Goal: Task Accomplishment & Management: Use online tool/utility

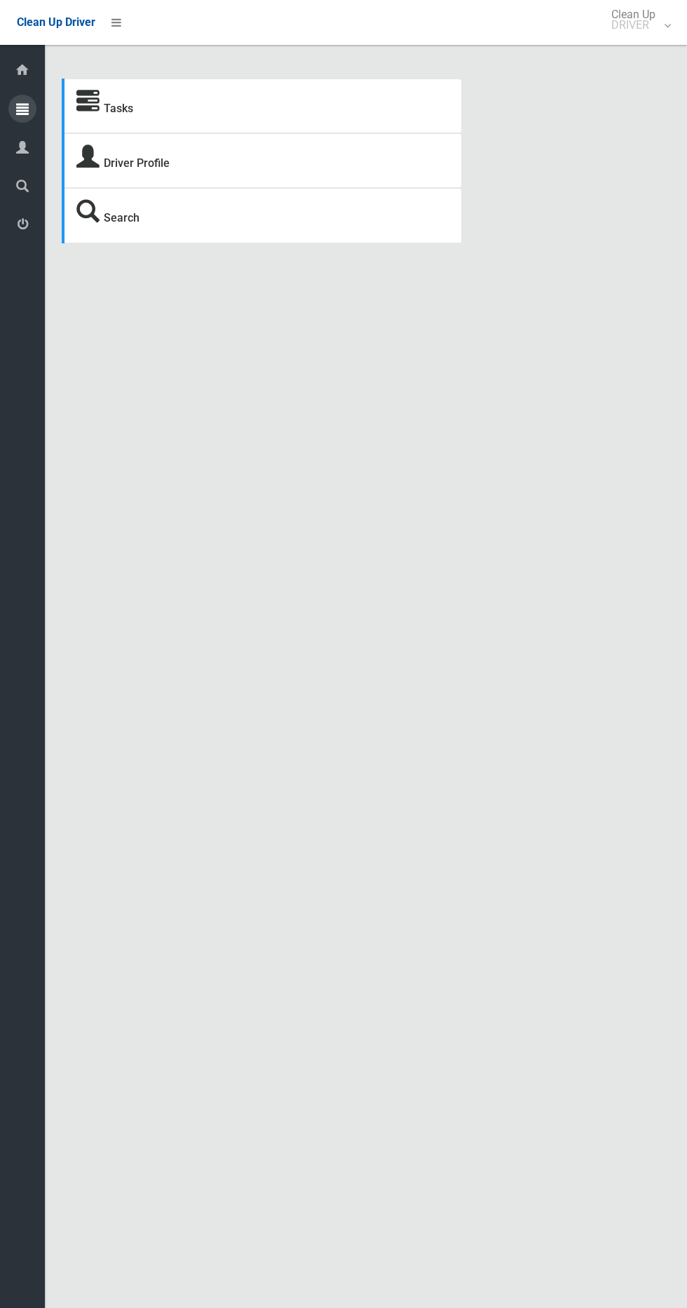
click at [28, 109] on icon at bounding box center [22, 109] width 13 height 28
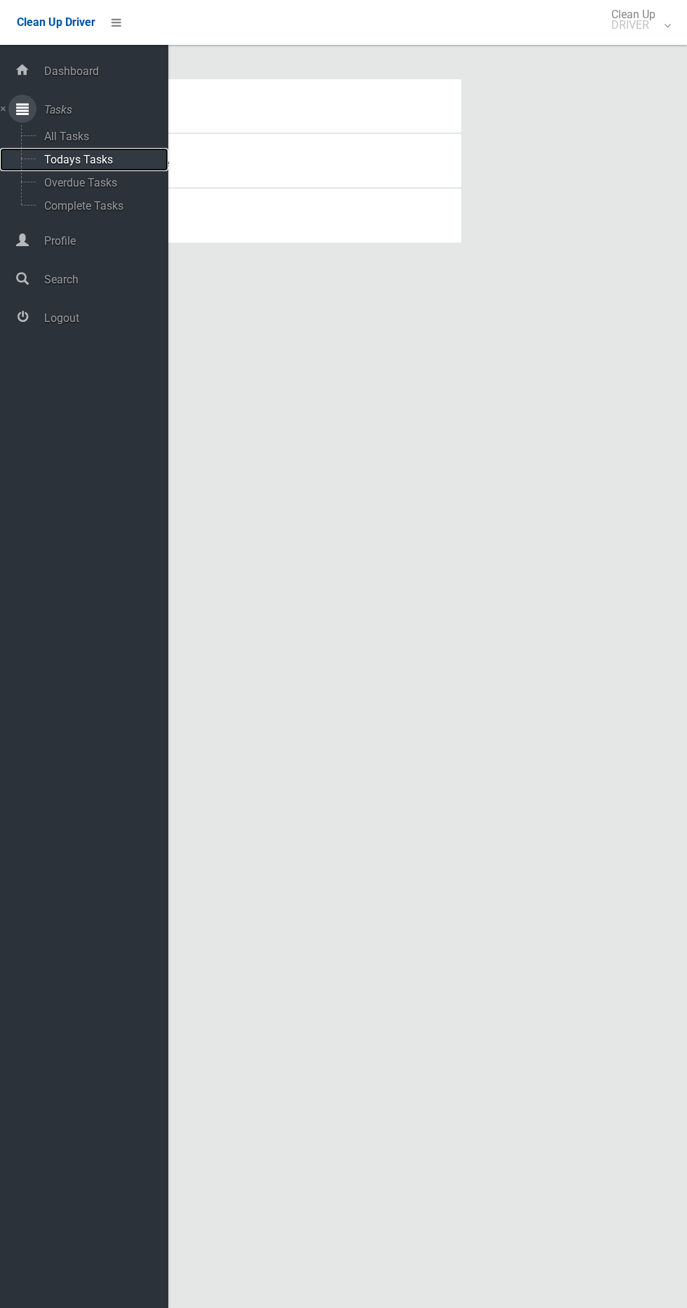
click at [111, 159] on span "Todays Tasks" at bounding box center [98, 159] width 116 height 13
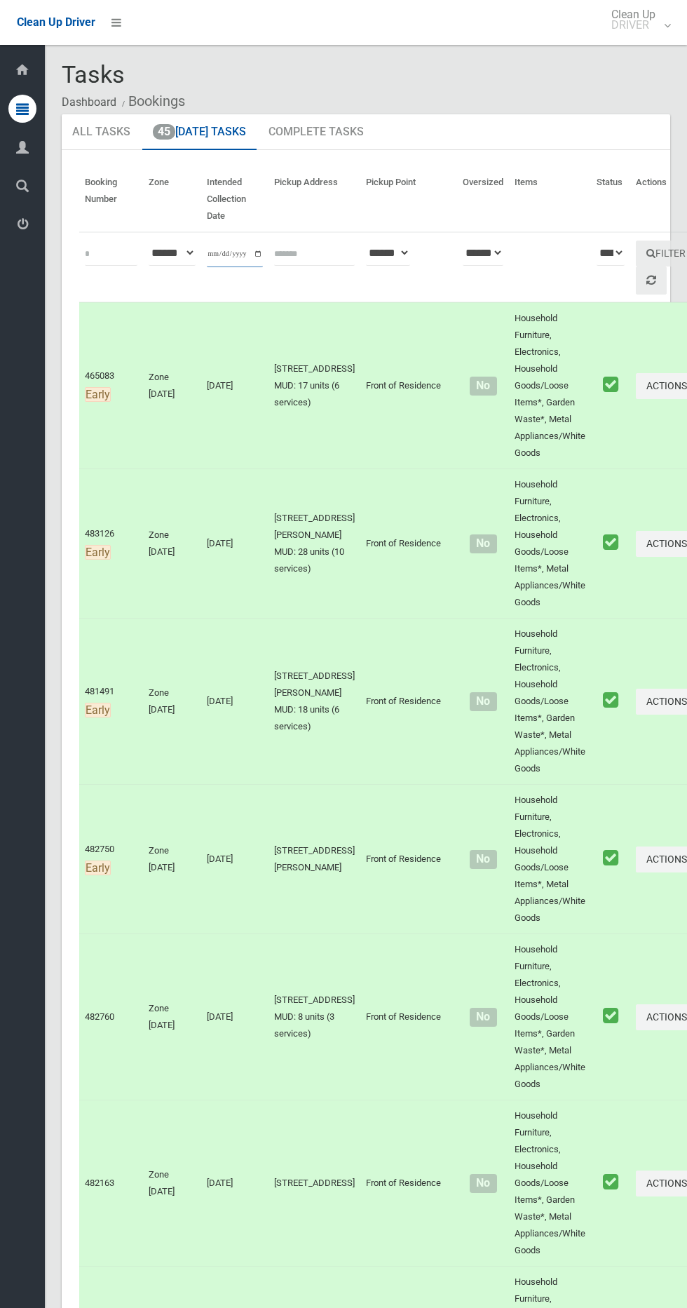
click at [230, 248] on input "**********" at bounding box center [235, 254] width 56 height 26
type input "**********"
click at [637, 252] on button "Filter" at bounding box center [666, 253] width 60 height 26
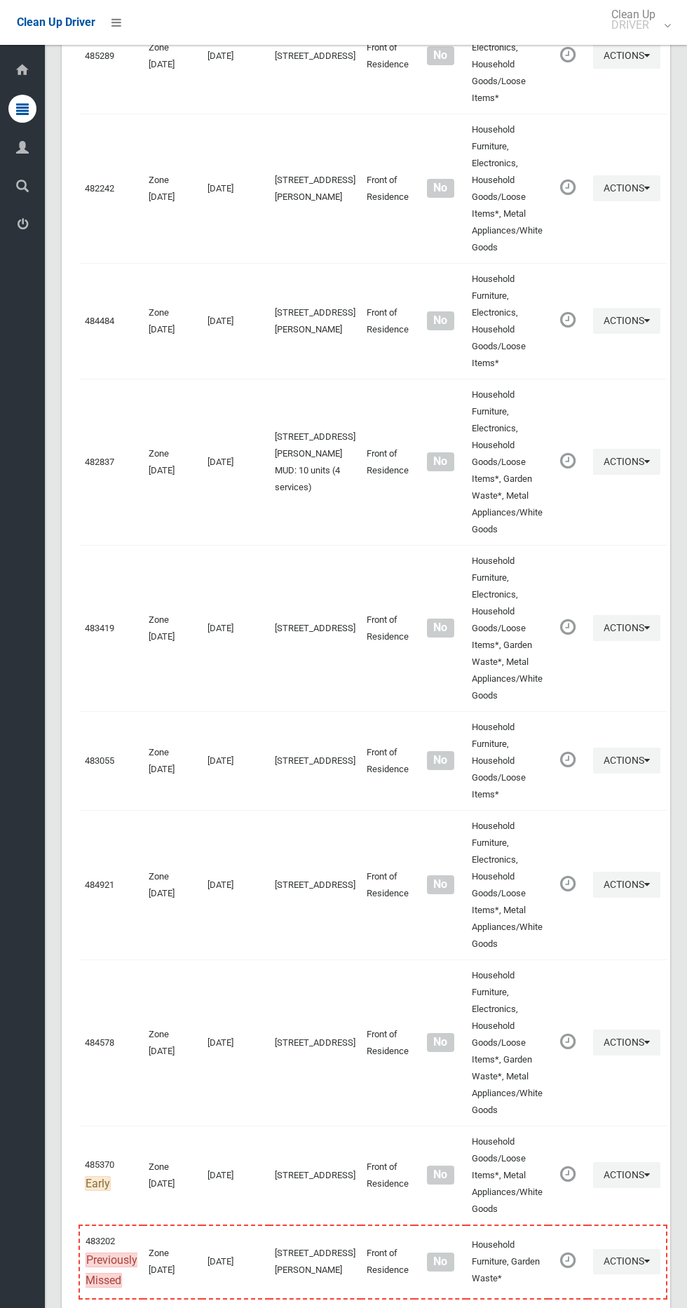
scroll to position [5633, 0]
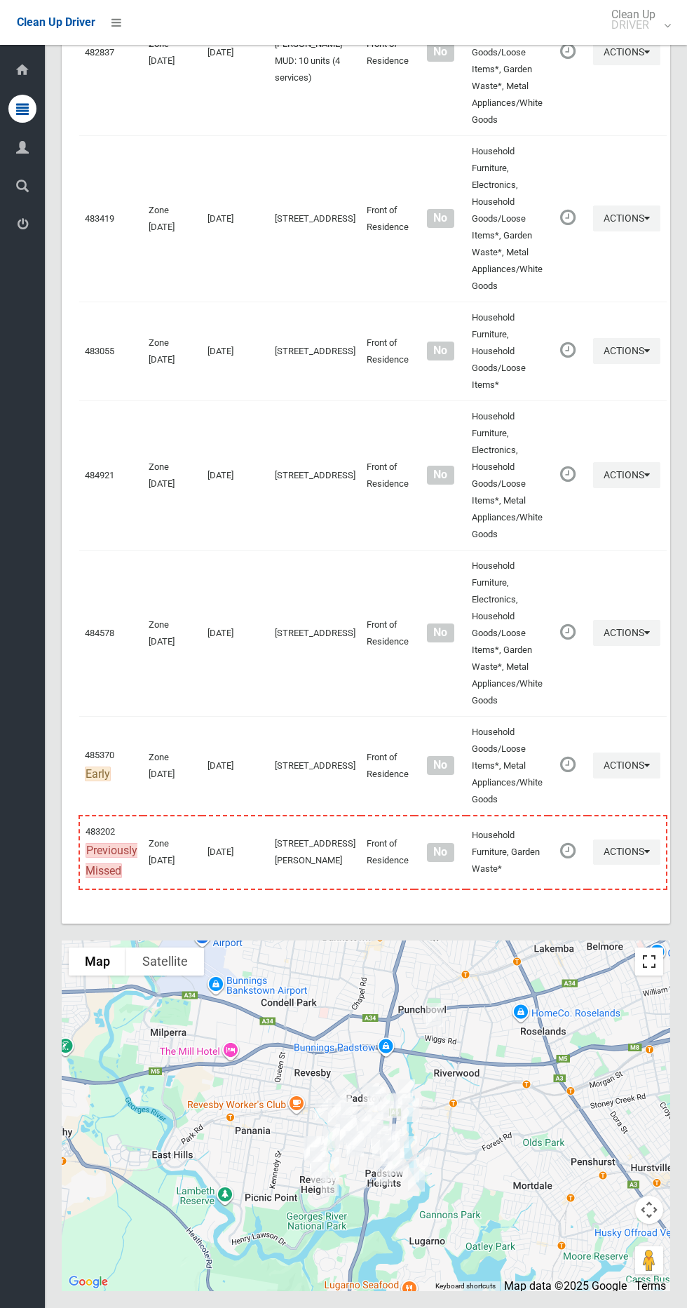
click at [660, 956] on button "Toggle fullscreen view" at bounding box center [649, 961] width 28 height 28
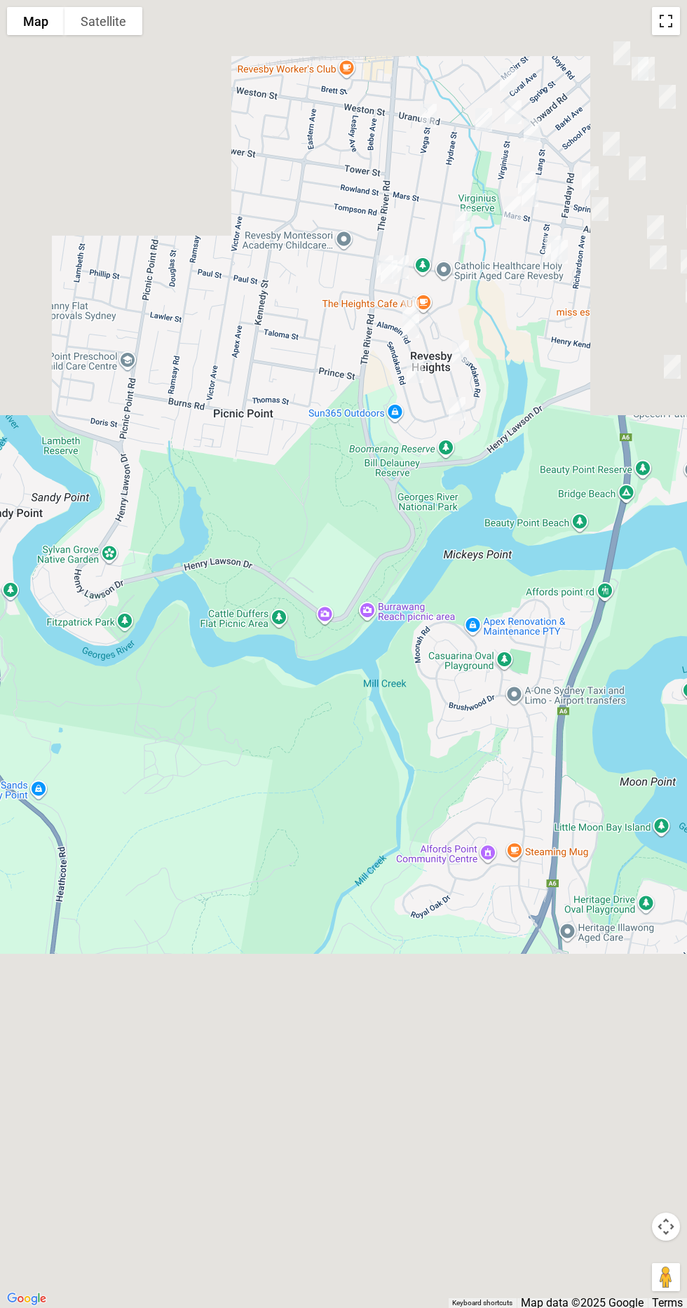
scroll to position [0, 0]
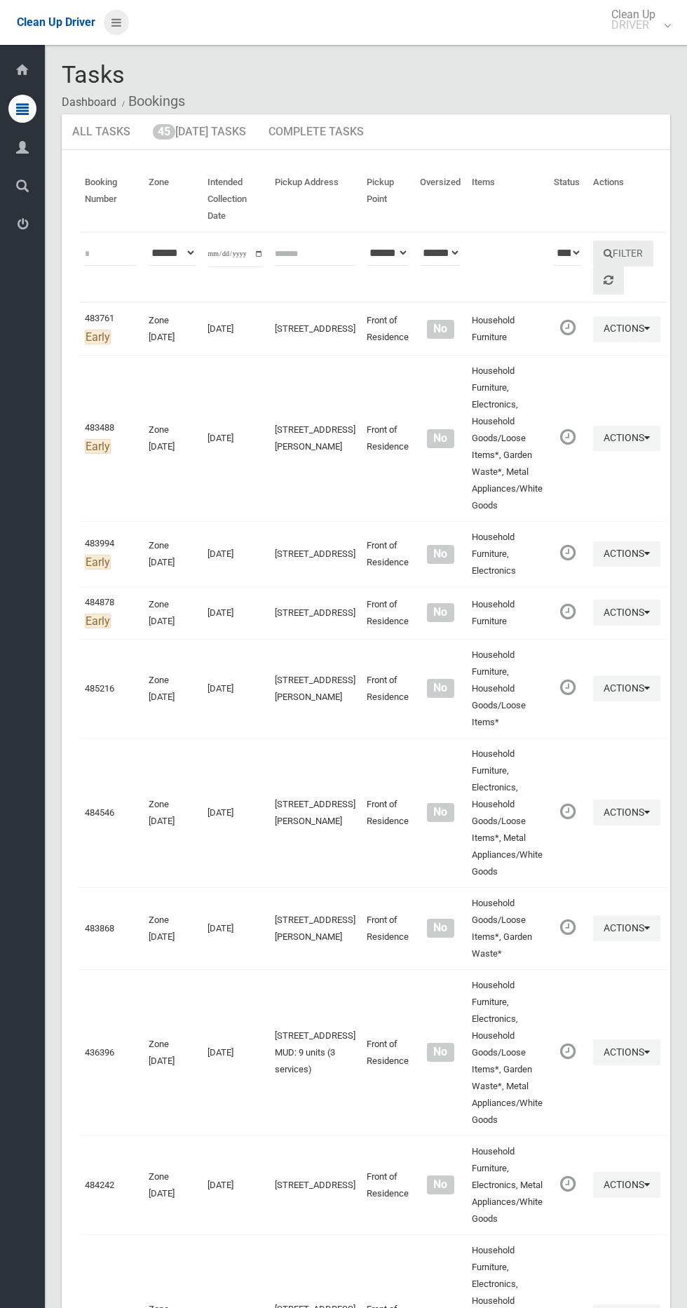
click at [116, 20] on icon at bounding box center [116, 23] width 10 height 24
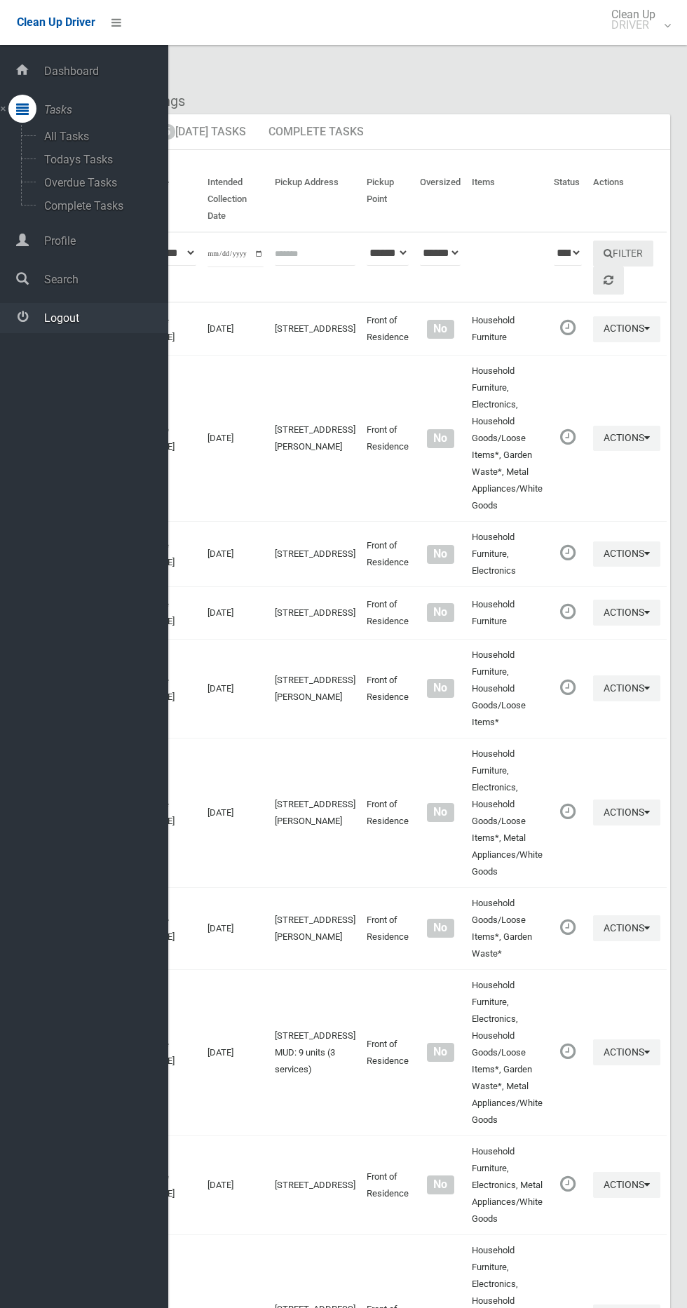
click at [86, 317] on span "Logout" at bounding box center [104, 317] width 128 height 13
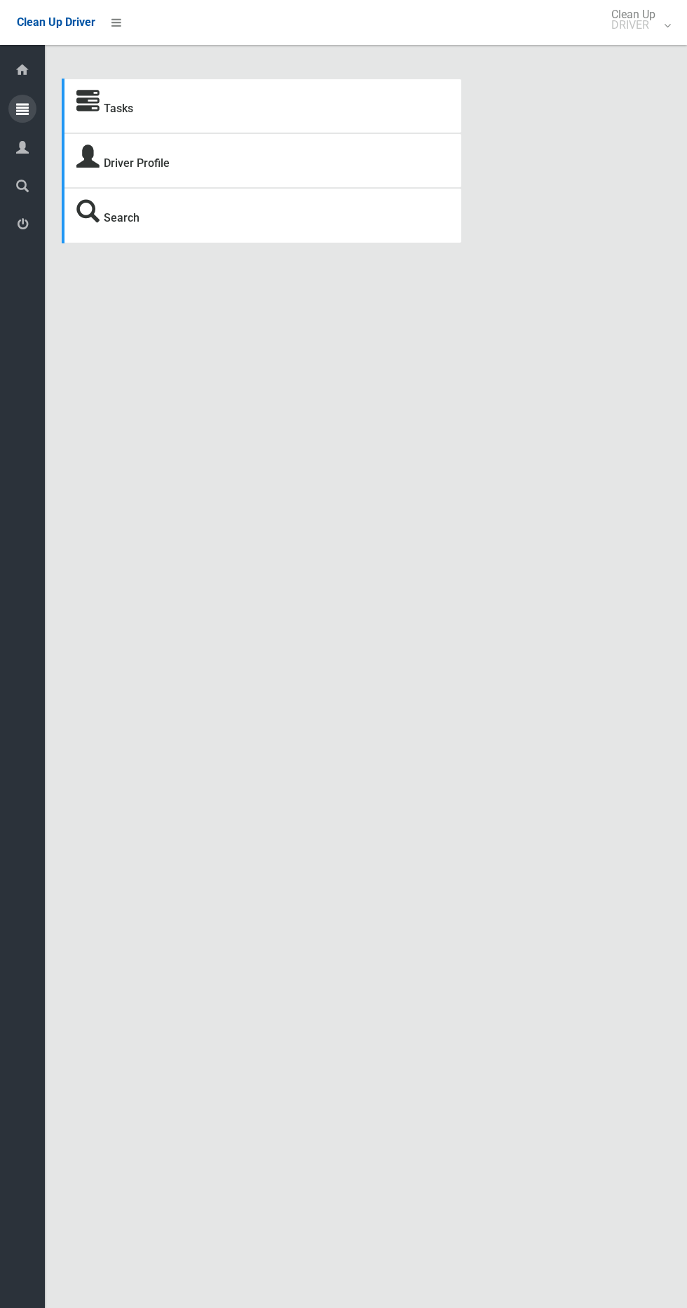
click at [22, 115] on icon at bounding box center [22, 109] width 13 height 28
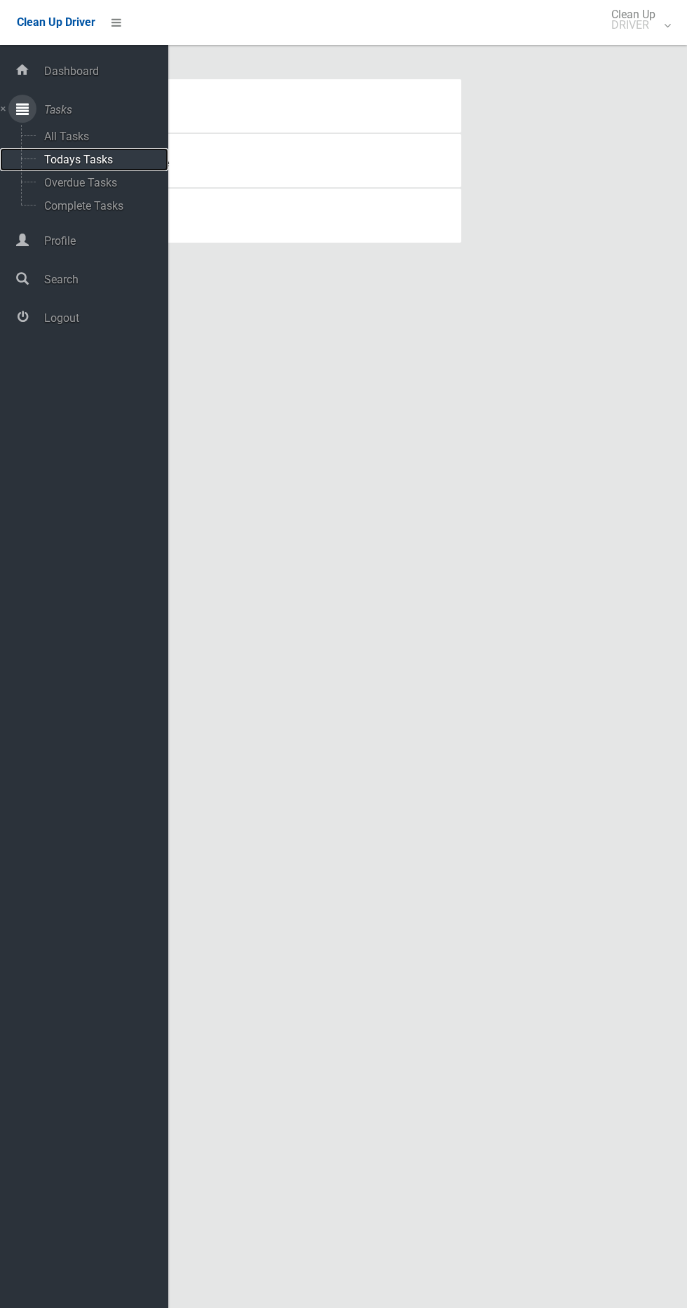
click at [107, 156] on span "Todays Tasks" at bounding box center [98, 159] width 116 height 13
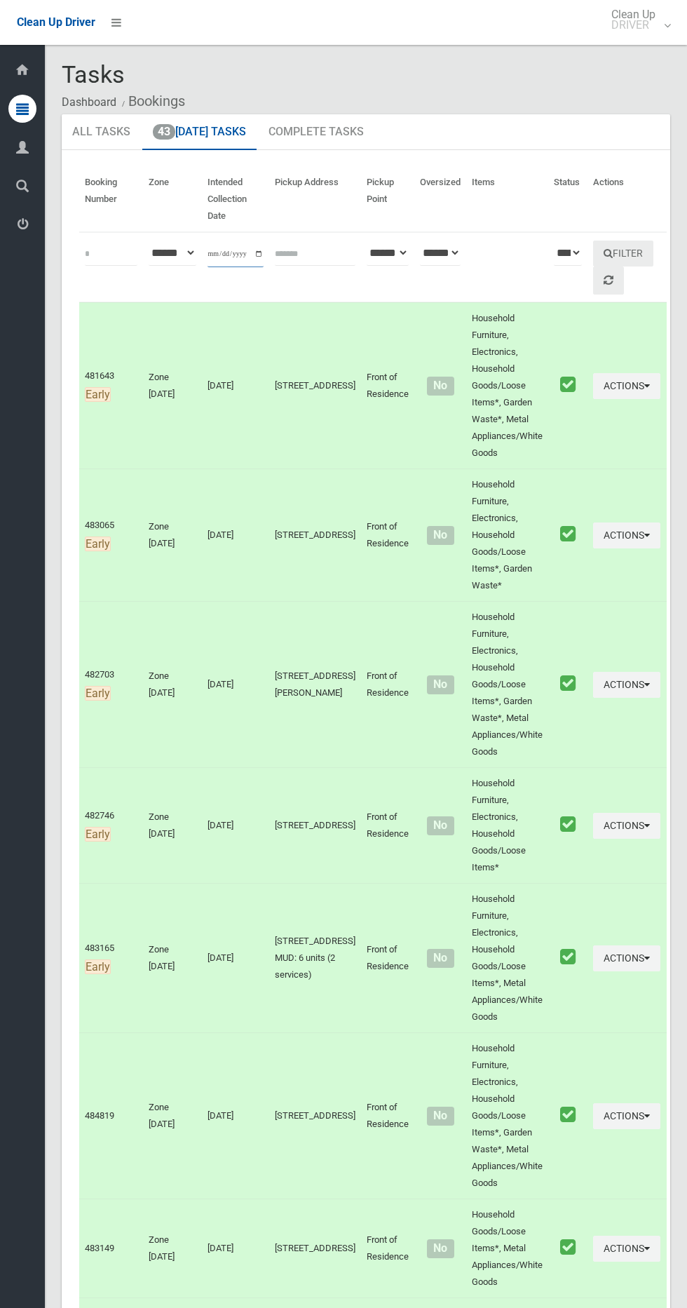
click at [242, 252] on input "**********" at bounding box center [236, 254] width 56 height 26
type input "**********"
click at [612, 253] on button "Filter" at bounding box center [623, 253] width 60 height 26
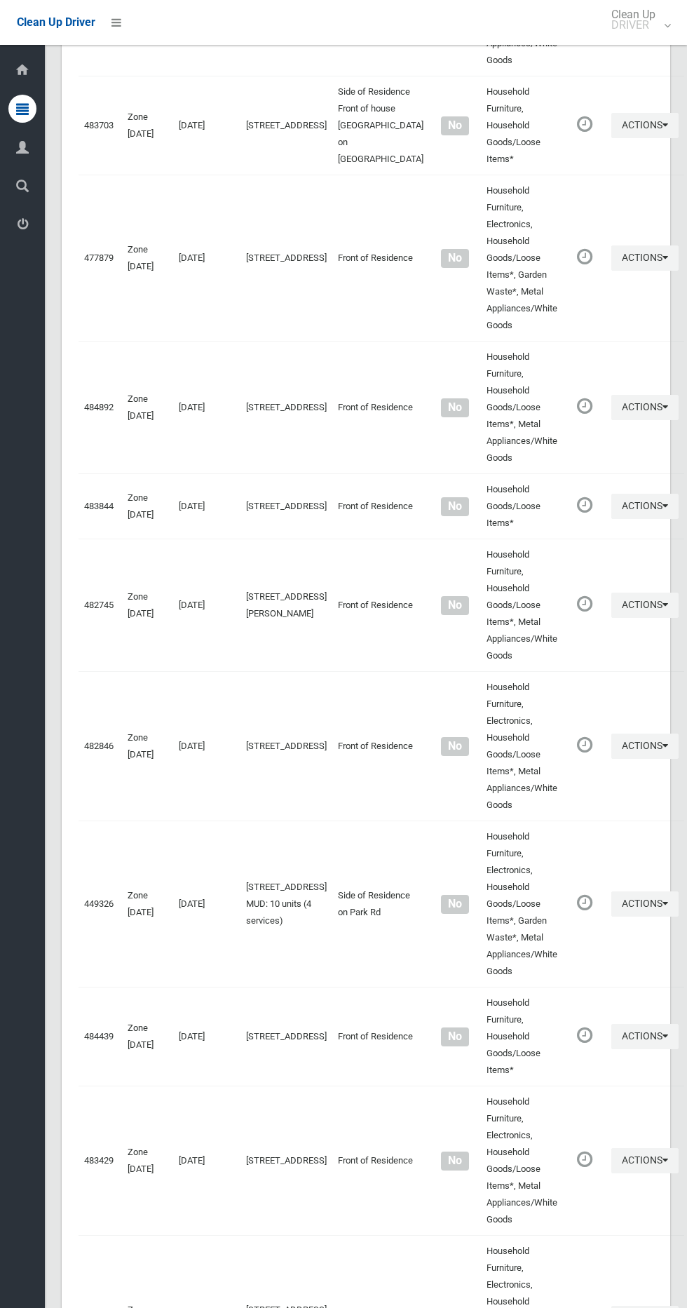
scroll to position [4792, 0]
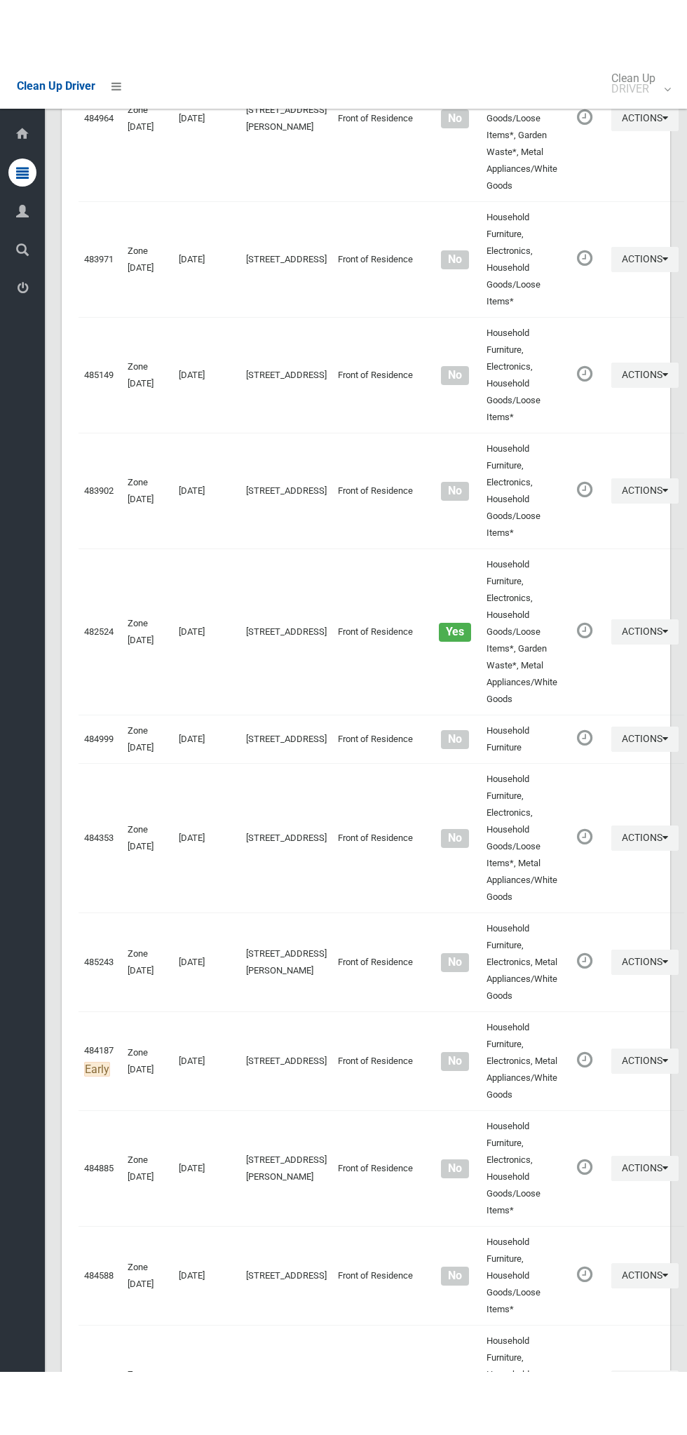
scroll to position [4665, 0]
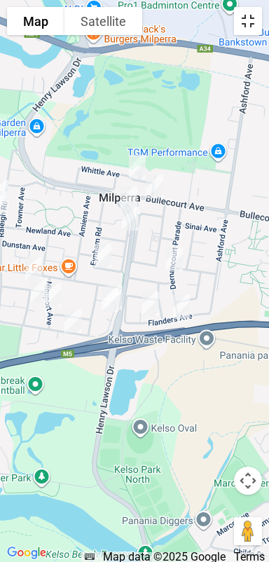
click at [250, 32] on button "Toggle fullscreen view" at bounding box center [248, 21] width 28 height 28
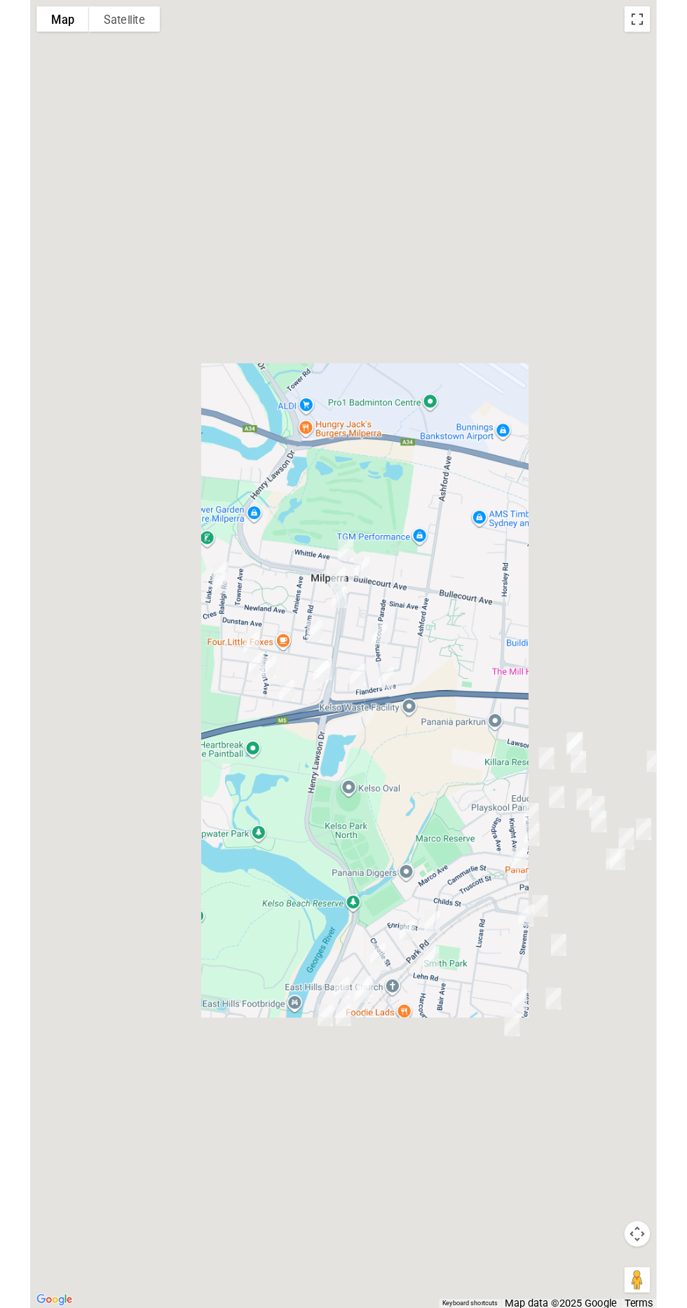
scroll to position [4732, 0]
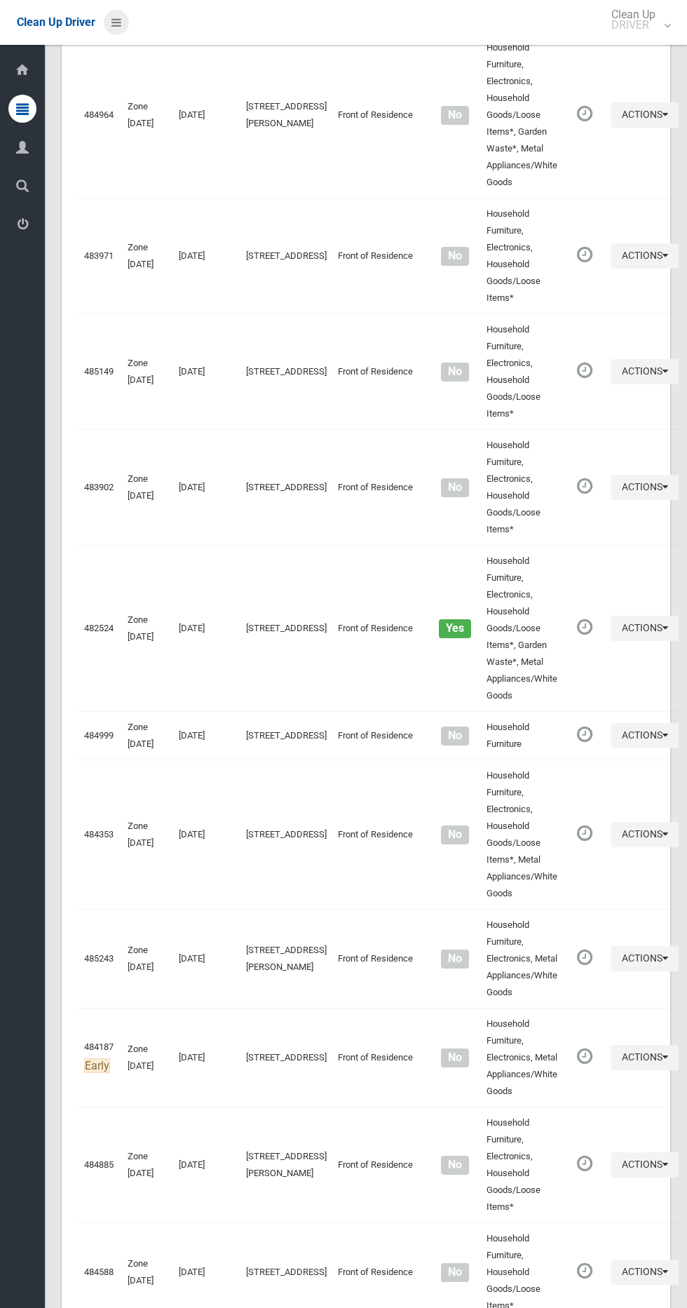
click at [118, 33] on icon at bounding box center [116, 23] width 10 height 24
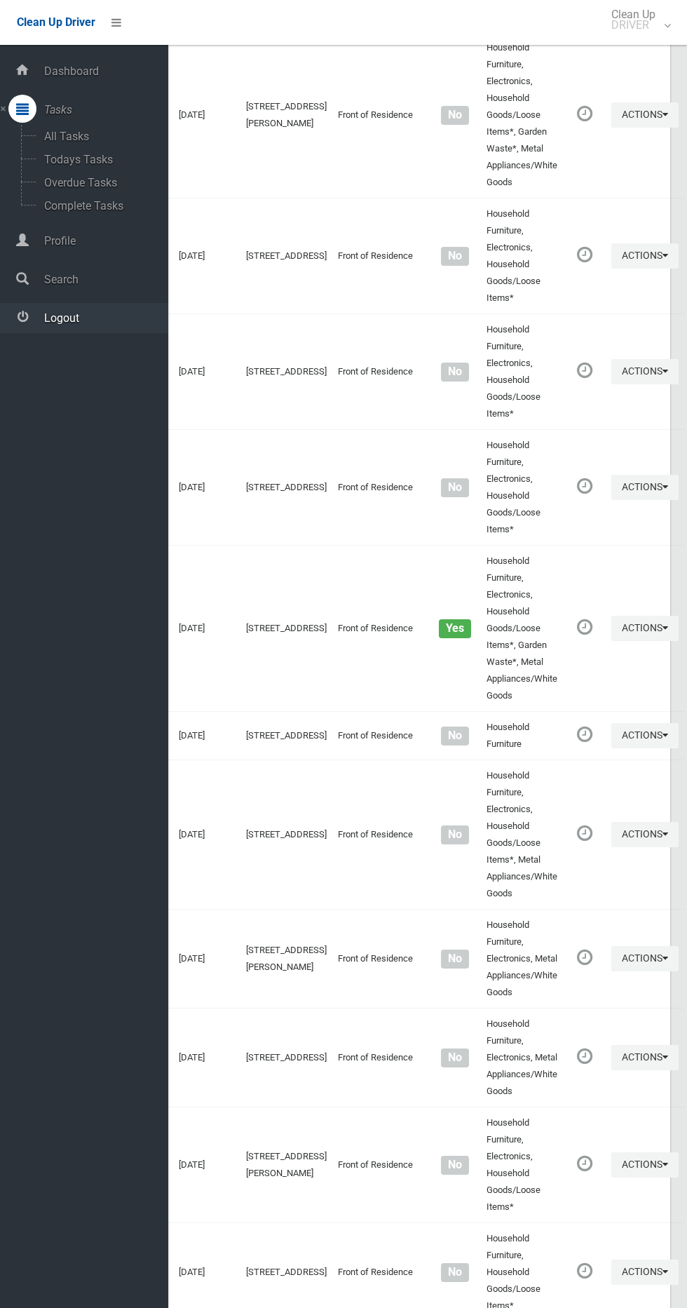
click at [116, 318] on span "Logout" at bounding box center [104, 317] width 128 height 13
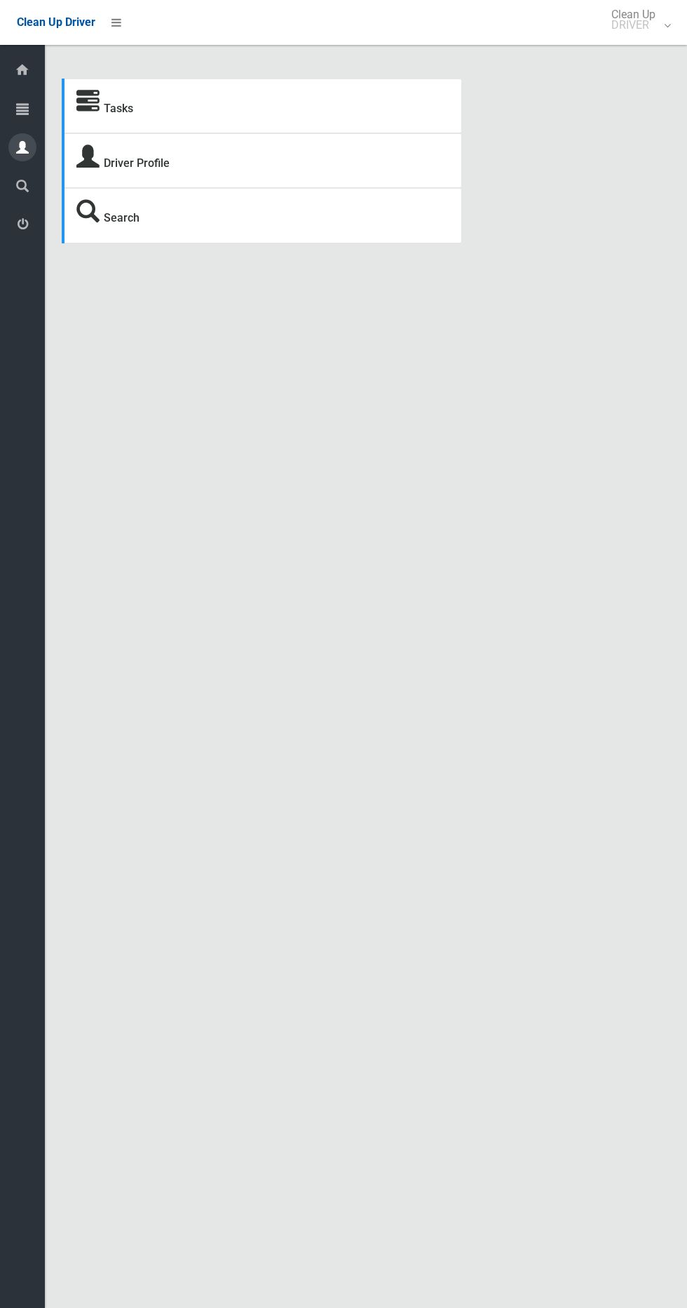
click at [22, 147] on icon at bounding box center [22, 147] width 13 height 28
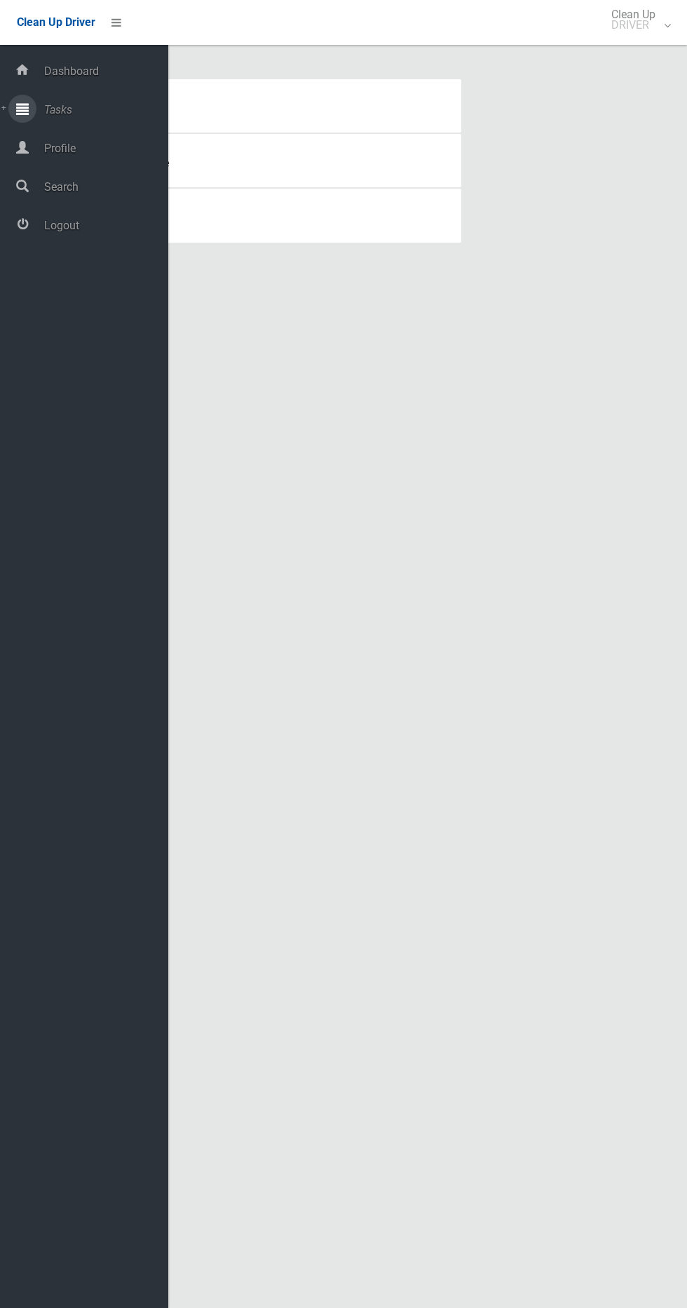
click at [32, 111] on div at bounding box center [22, 109] width 28 height 28
click at [118, 159] on span "Todays Tasks" at bounding box center [98, 159] width 116 height 13
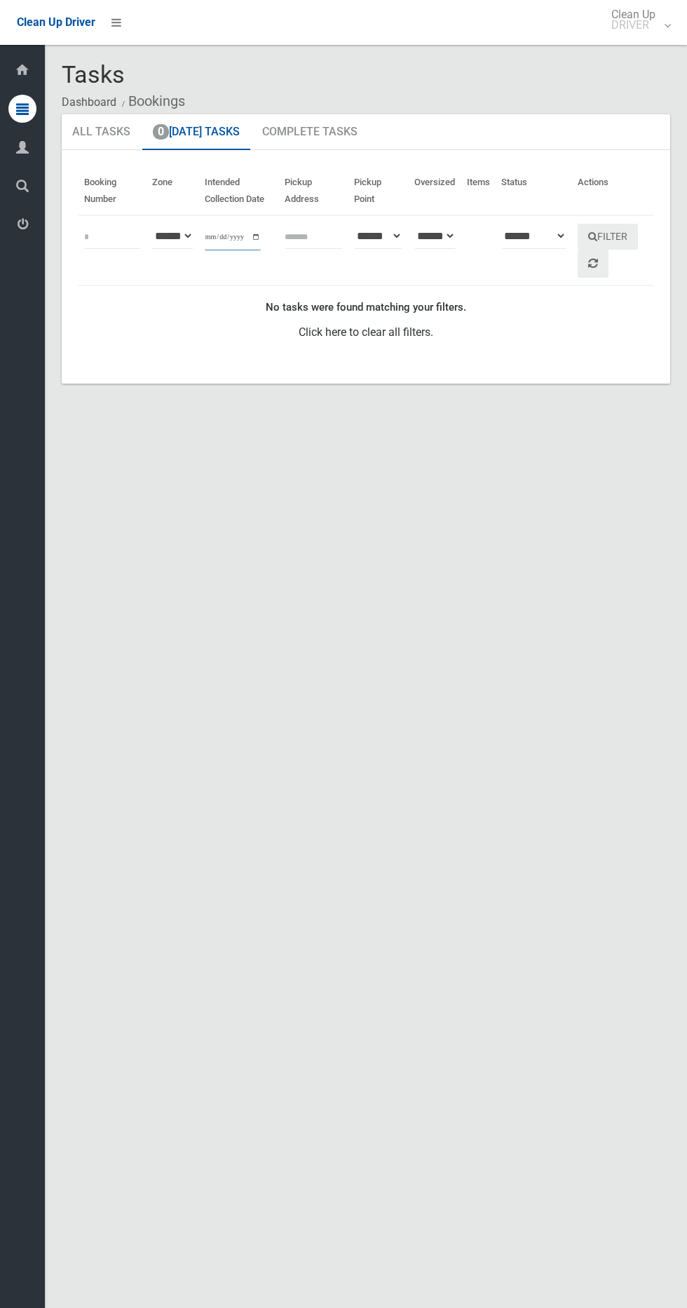
click at [231, 236] on input "**********" at bounding box center [233, 237] width 56 height 26
type input "**********"
click at [637, 235] on button "Filter" at bounding box center [608, 237] width 60 height 26
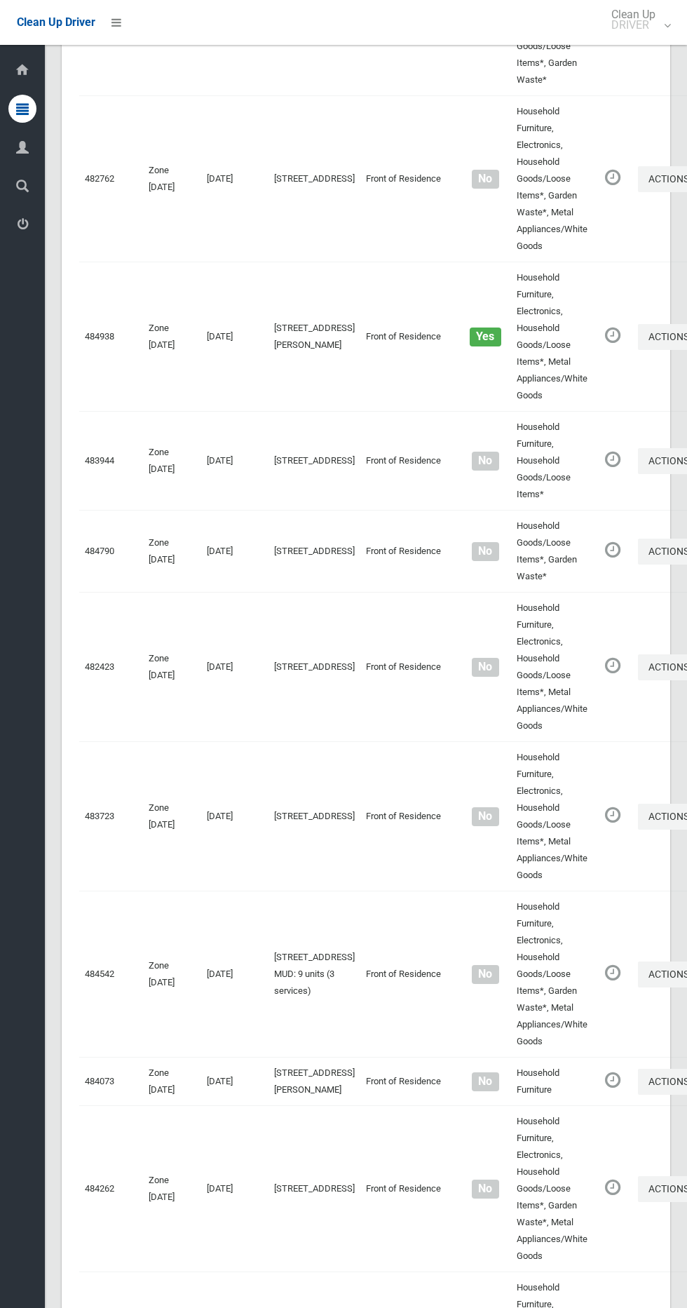
scroll to position [6309, 0]
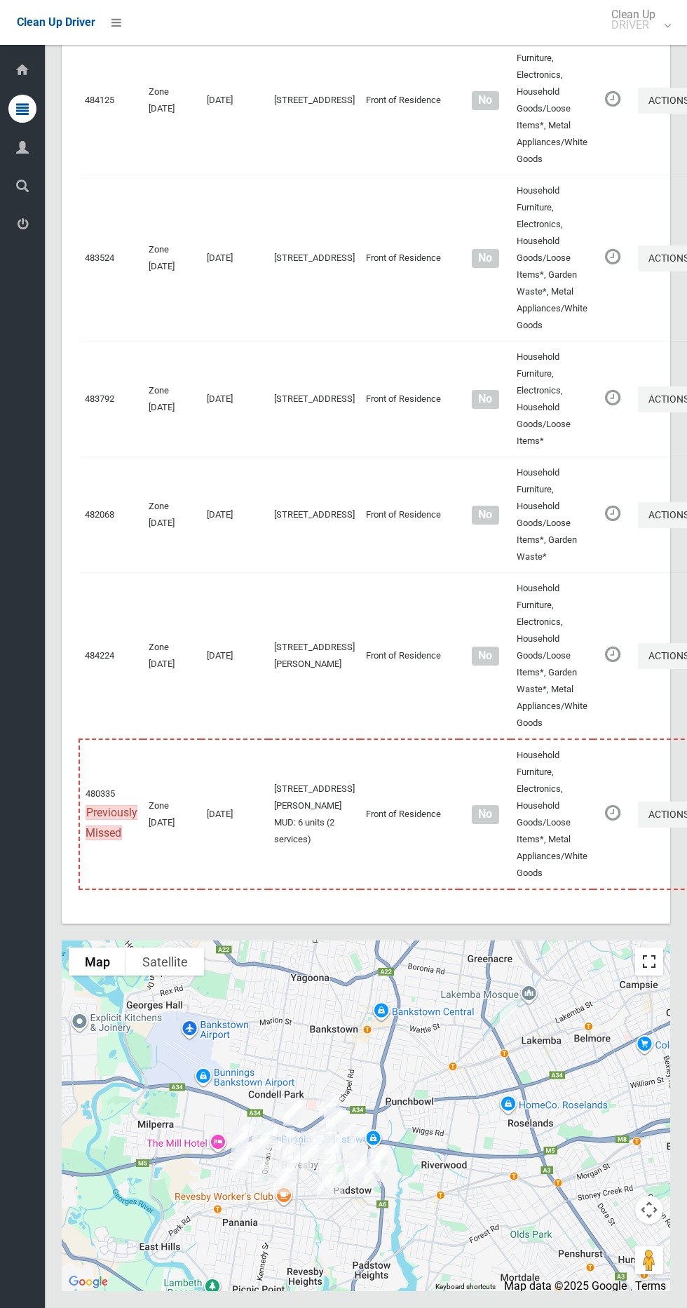
click at [658, 972] on button "Toggle fullscreen view" at bounding box center [649, 961] width 28 height 28
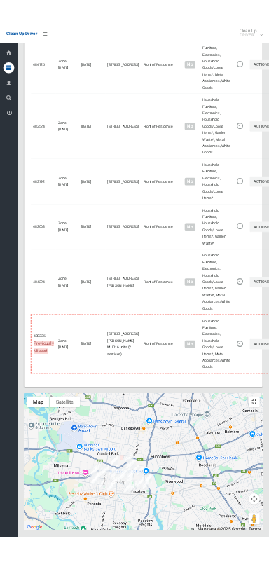
scroll to position [6182, 0]
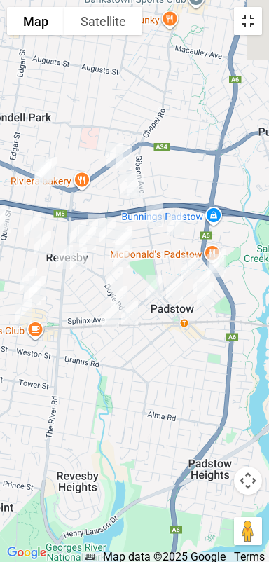
click at [253, 26] on button "Toggle fullscreen view" at bounding box center [248, 21] width 28 height 28
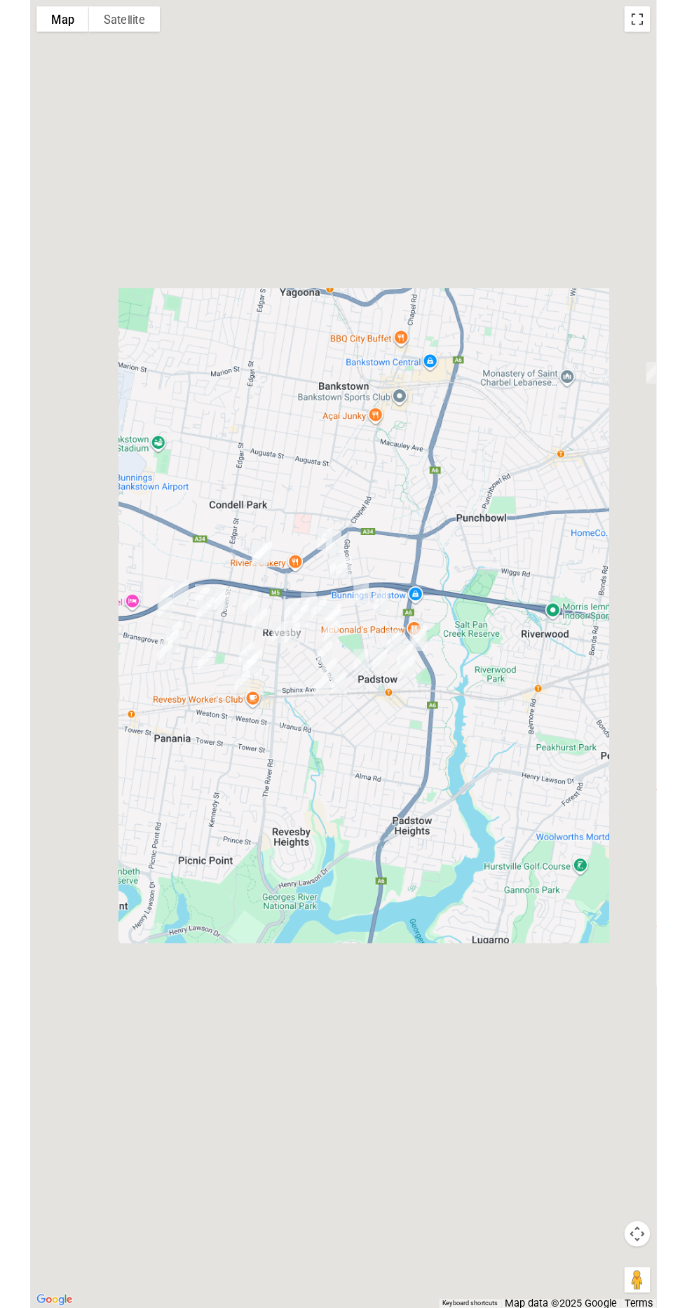
scroll to position [6249, 0]
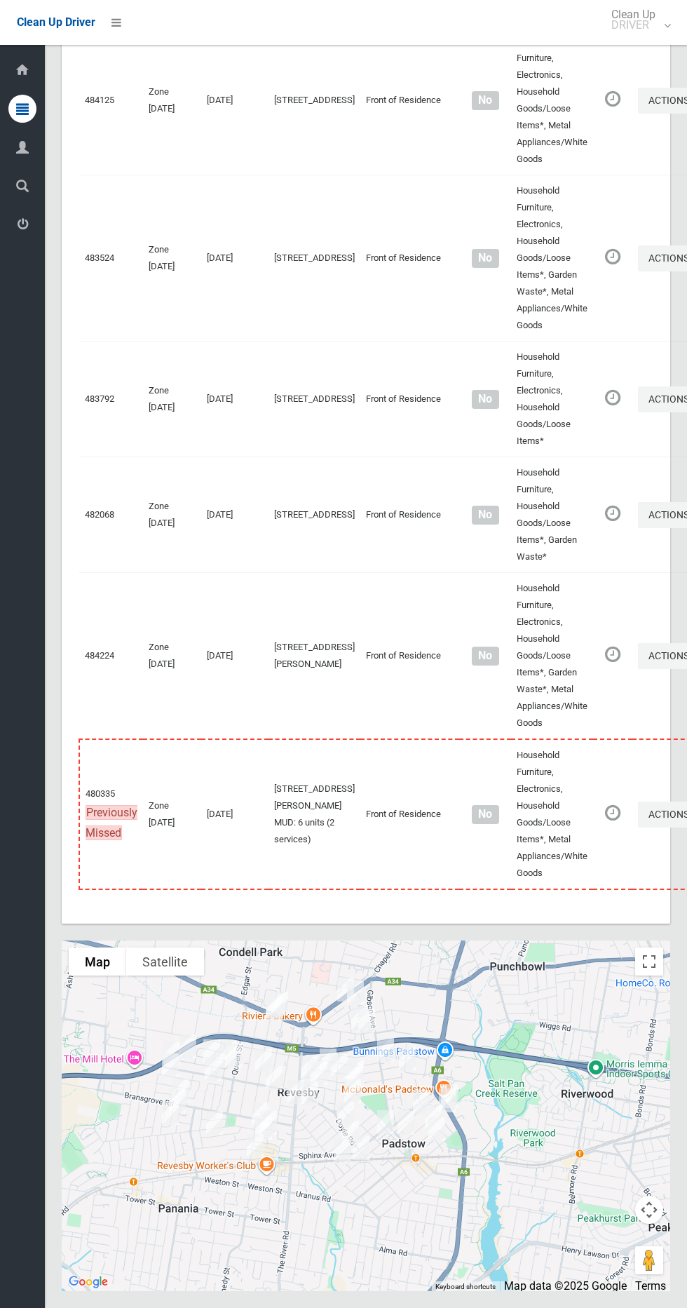
click at [121, 10] on li at bounding box center [112, 22] width 34 height 45
click at [109, 35] on li at bounding box center [112, 22] width 34 height 45
click at [128, 28] on li at bounding box center [112, 22] width 34 height 45
click at [149, 13] on div "Clean Up Driver Clean Up DRIVER Logout" at bounding box center [343, 22] width 687 height 45
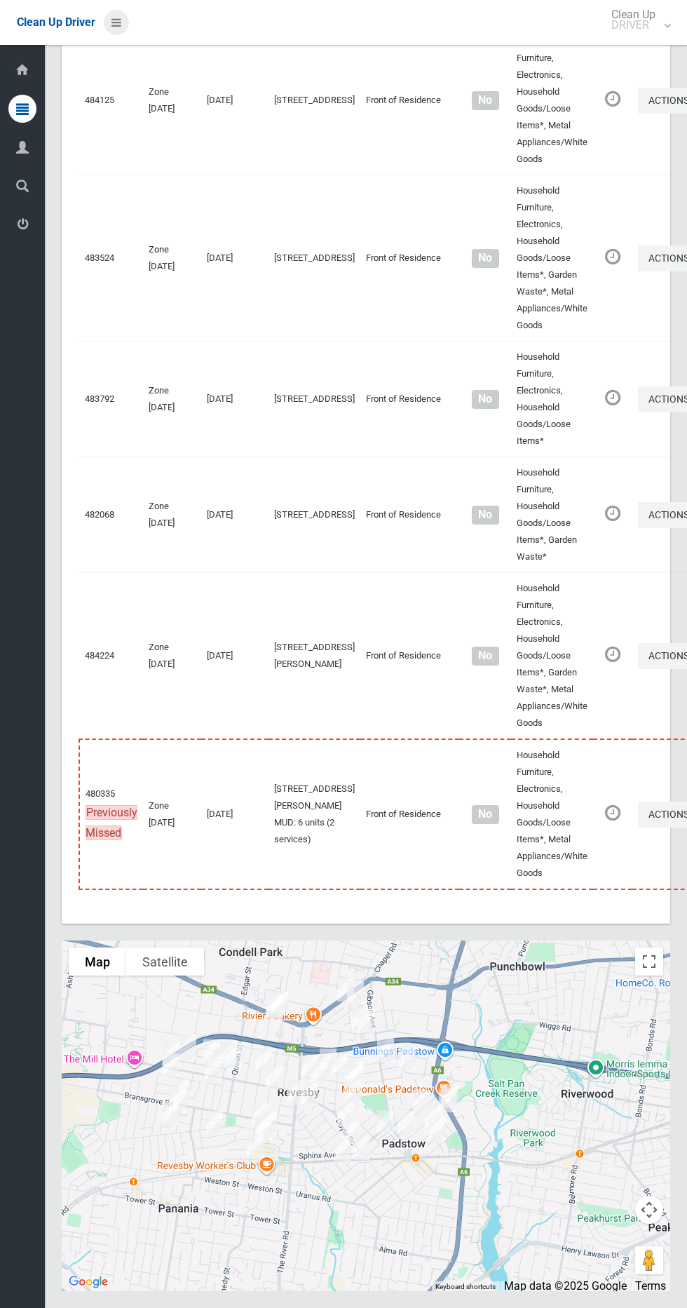
click at [116, 22] on icon at bounding box center [116, 23] width 10 height 24
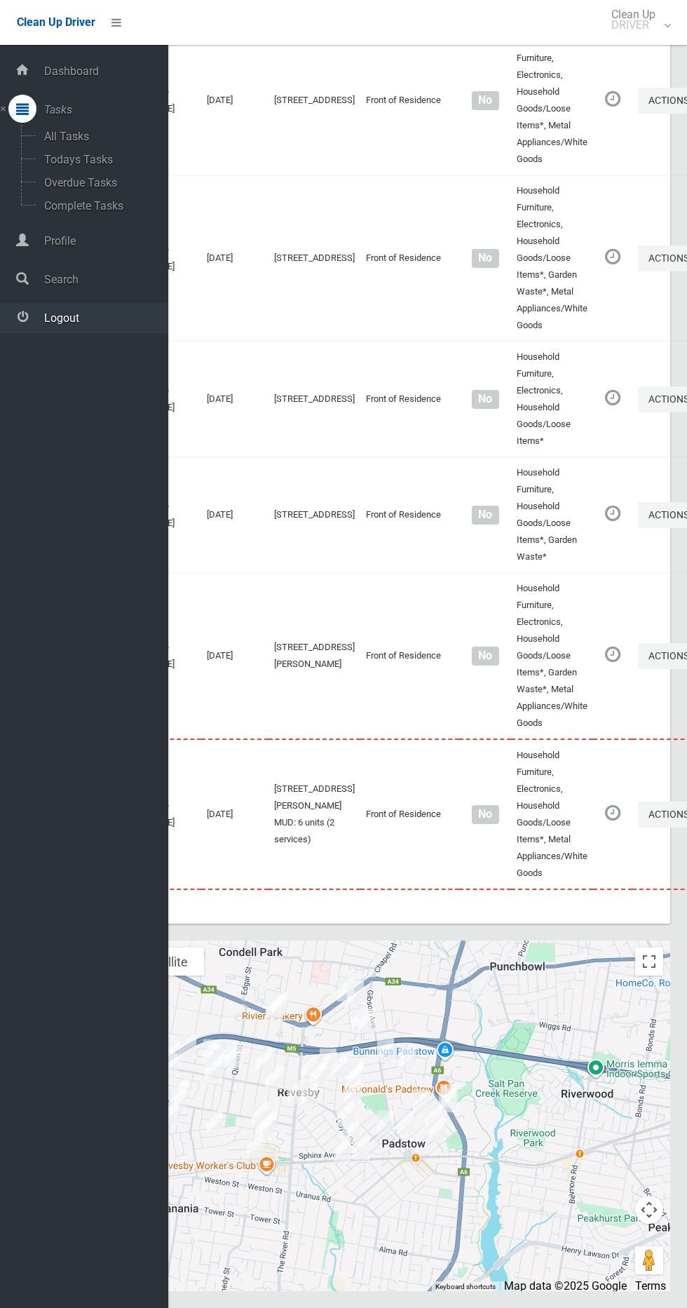
click at [103, 318] on span "Logout" at bounding box center [104, 317] width 128 height 13
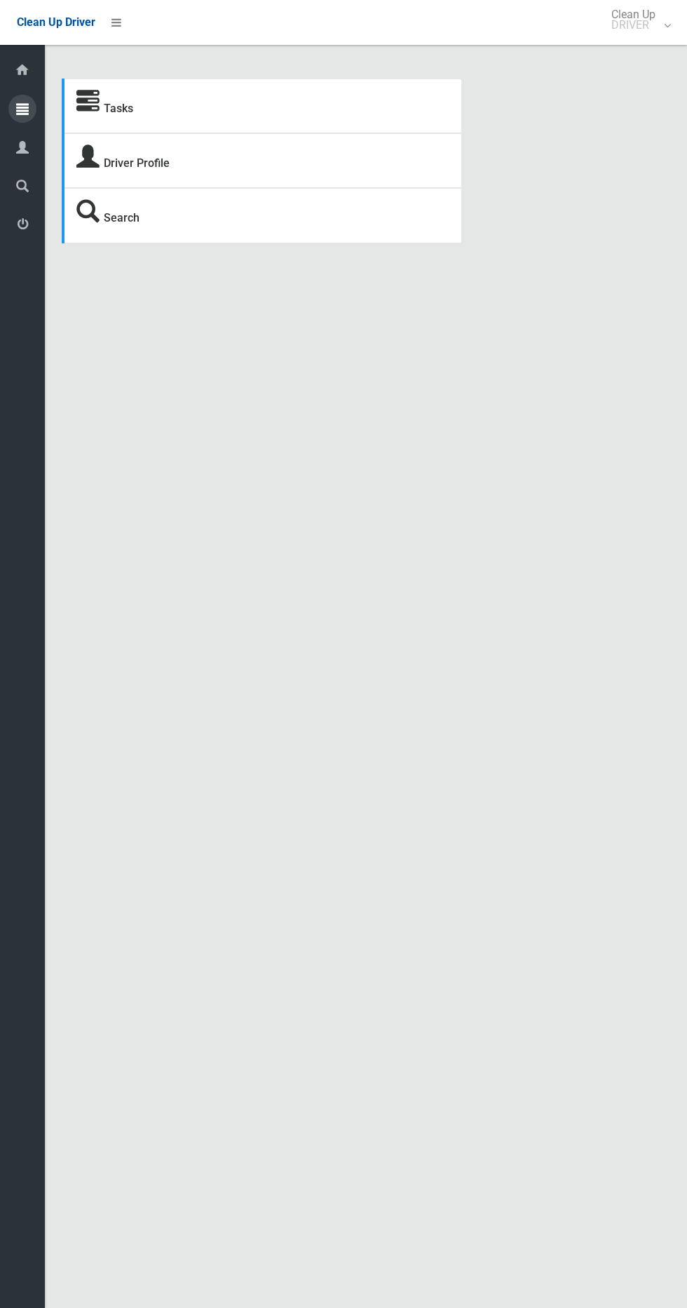
click at [23, 108] on icon at bounding box center [22, 109] width 13 height 28
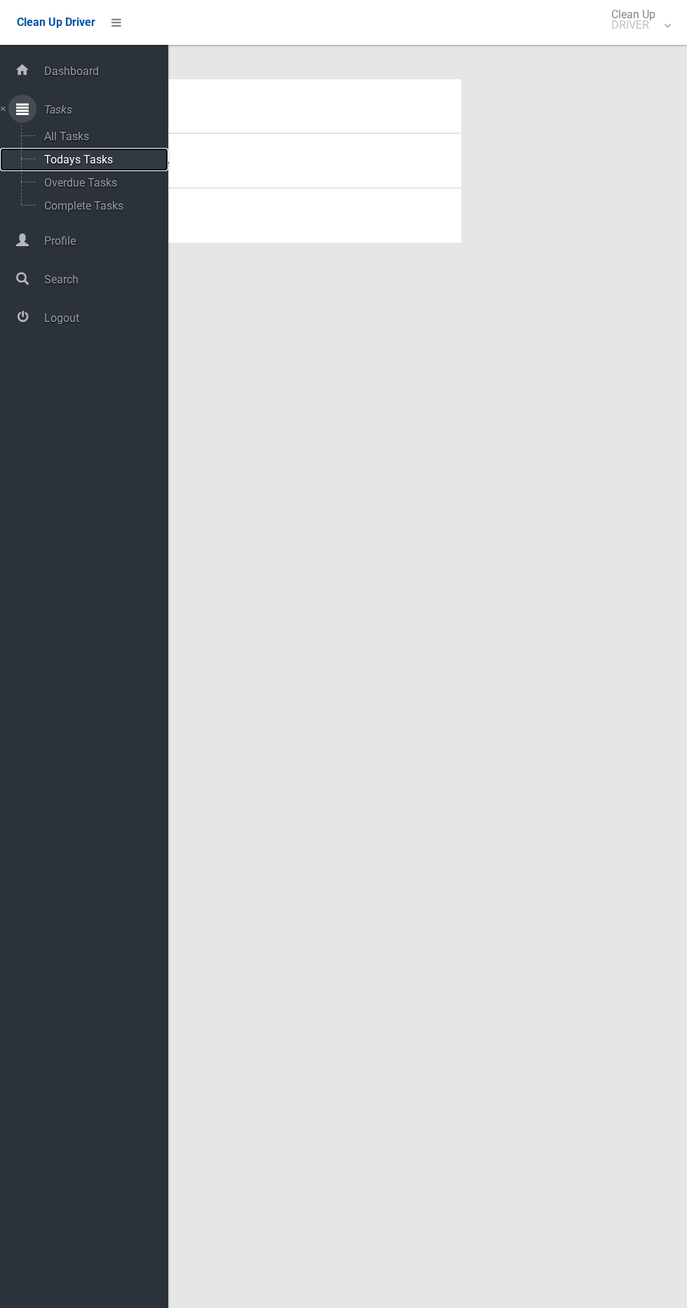
click at [114, 159] on span "Todays Tasks" at bounding box center [98, 159] width 116 height 13
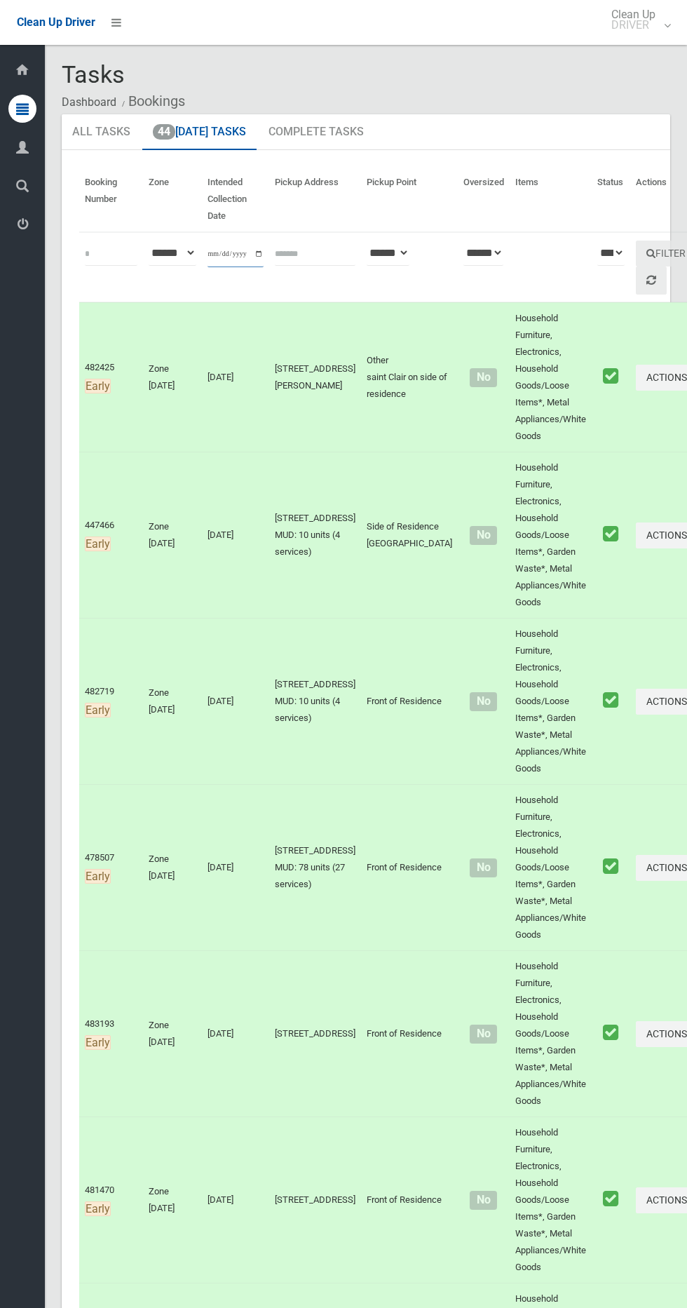
click at [235, 247] on input "**********" at bounding box center [236, 254] width 56 height 26
type input "**********"
click at [636, 251] on button "Filter" at bounding box center [666, 253] width 60 height 26
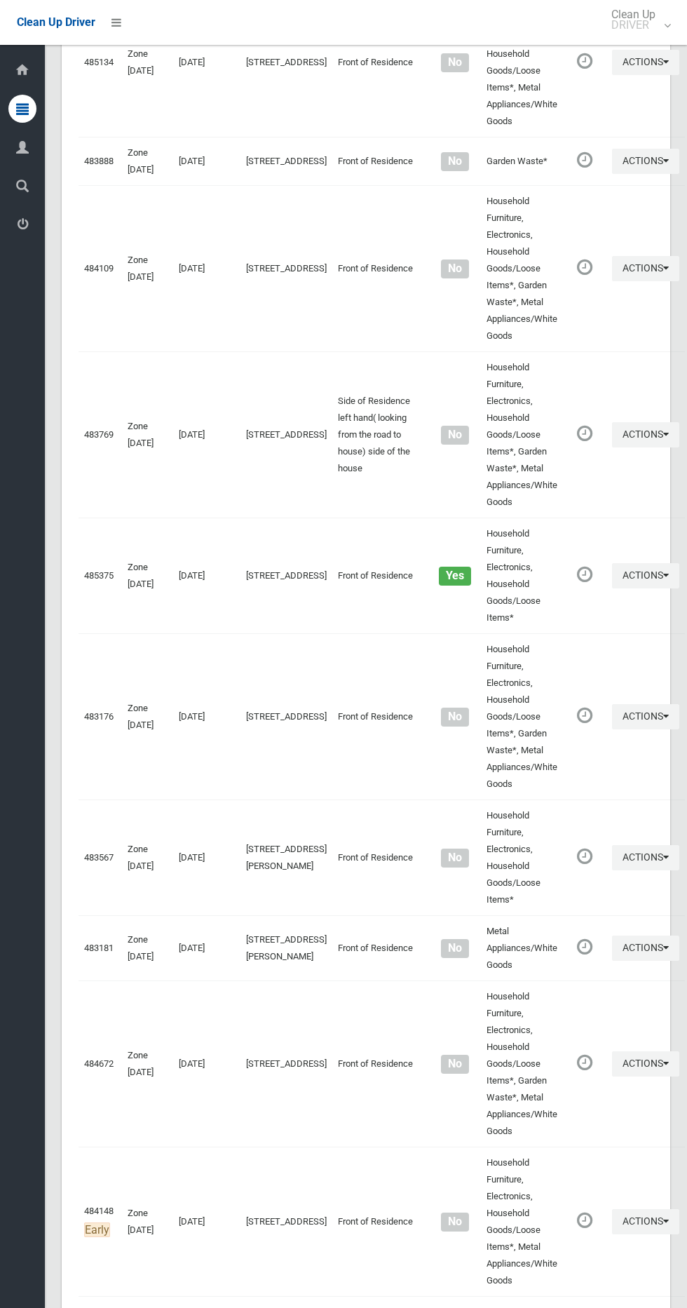
scroll to position [4775, 0]
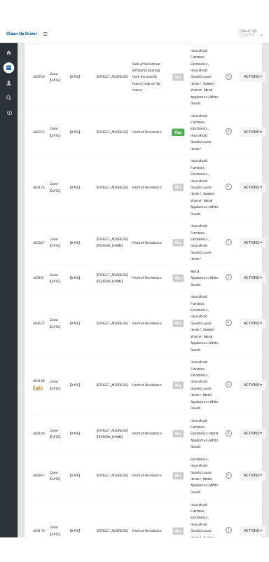
scroll to position [4649, 0]
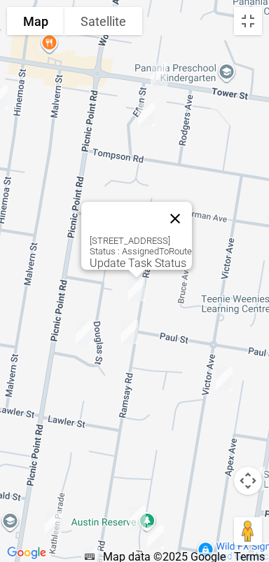
click at [192, 202] on button "Close" at bounding box center [175, 219] width 34 height 34
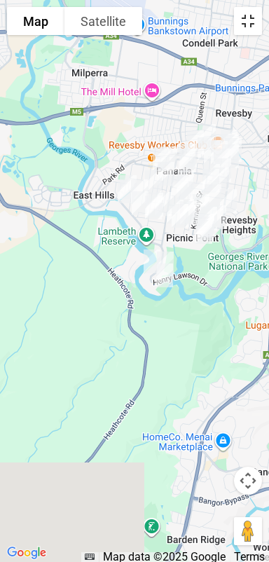
click at [240, 34] on button "Toggle fullscreen view" at bounding box center [248, 21] width 28 height 28
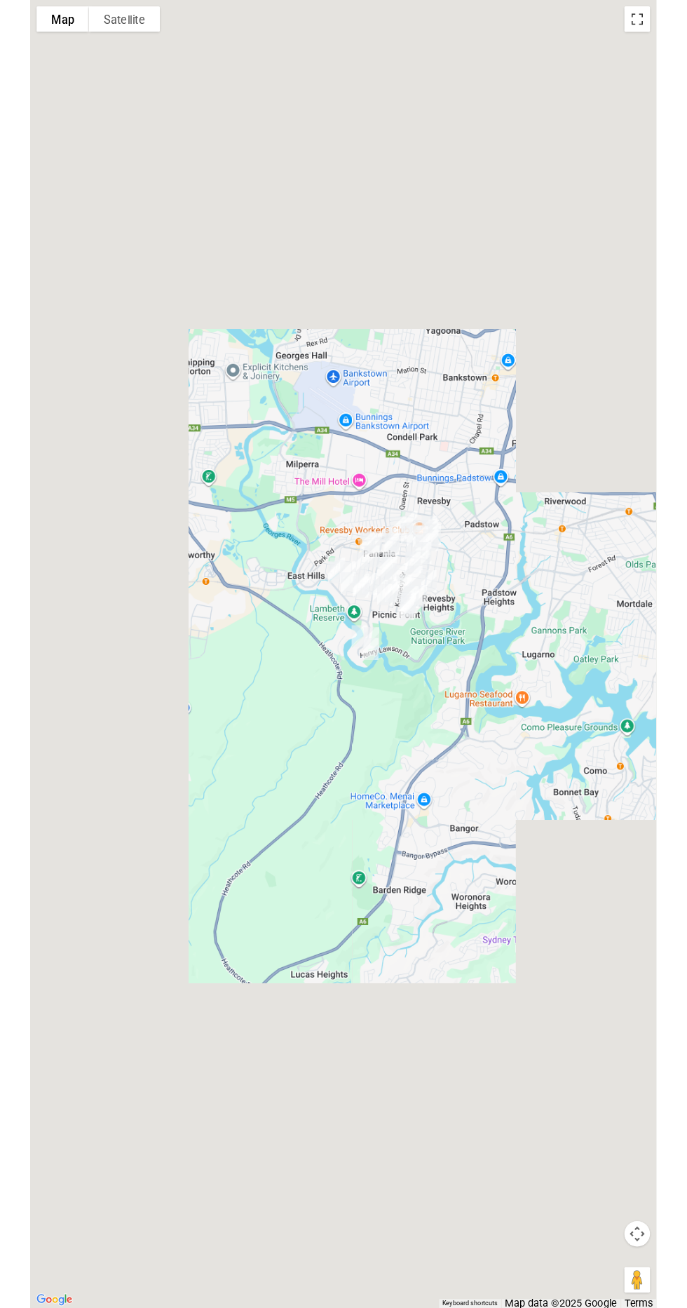
scroll to position [4724, 0]
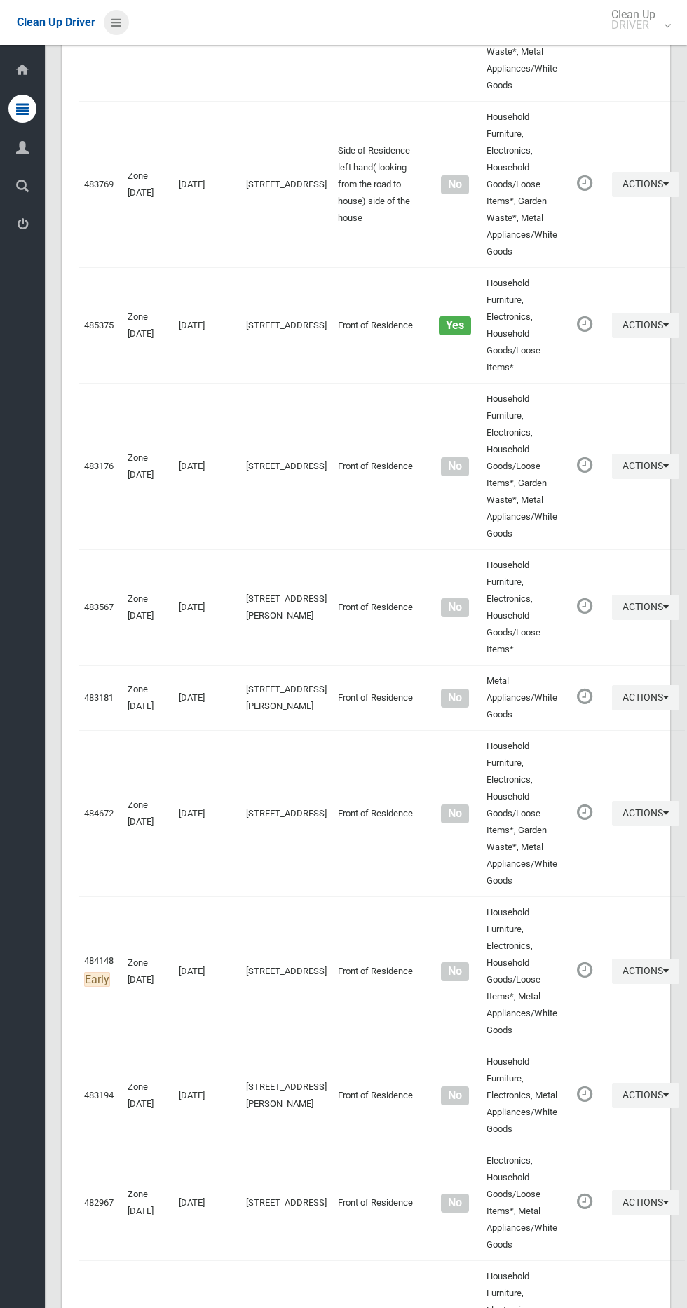
click at [120, 32] on icon at bounding box center [116, 23] width 10 height 24
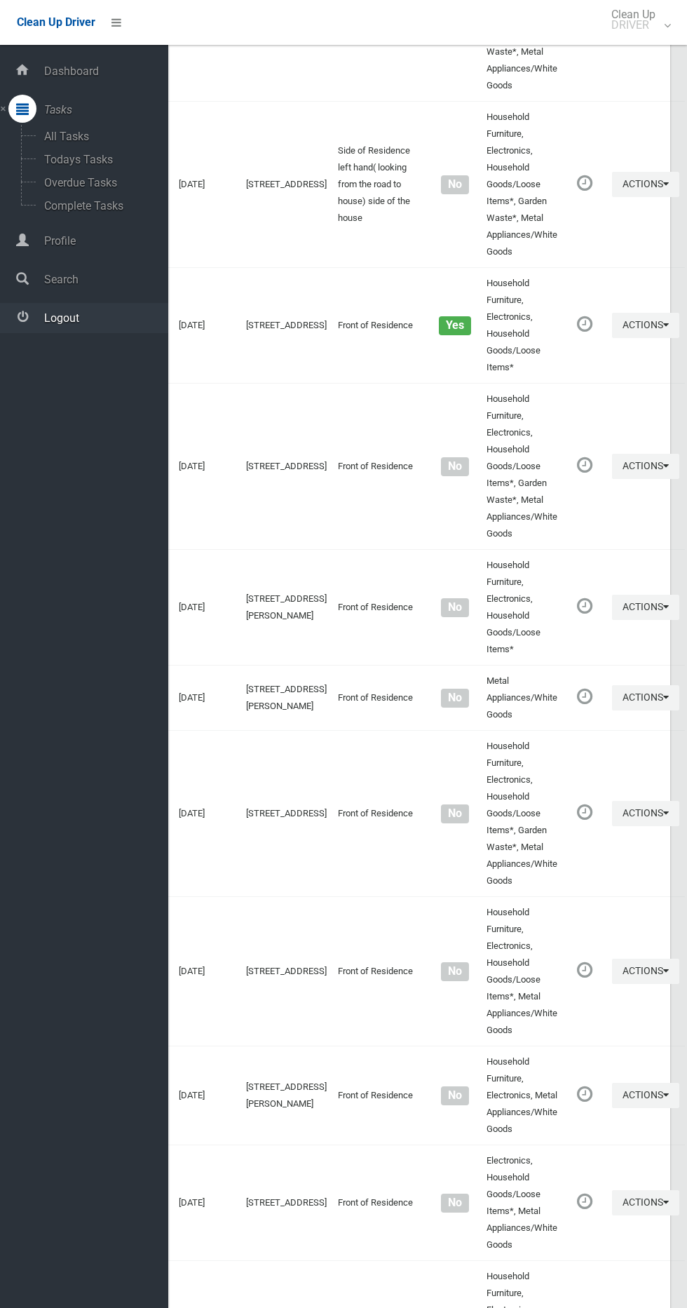
click at [100, 316] on span "Logout" at bounding box center [104, 317] width 128 height 13
